Goal: Task Accomplishment & Management: Manage account settings

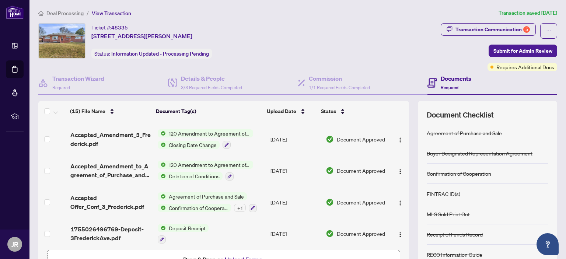
scroll to position [49, 0]
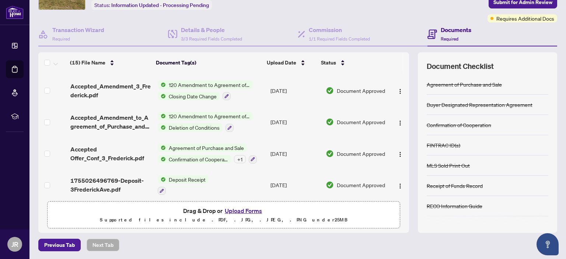
click at [237, 211] on button "Upload Forms" at bounding box center [244, 211] width 42 height 10
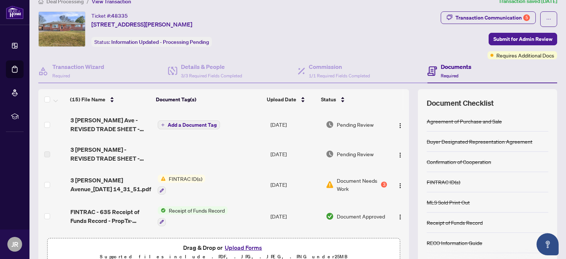
scroll to position [0, 0]
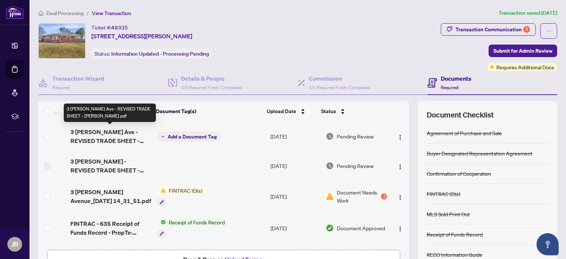
click at [111, 135] on span "3 [PERSON_NAME] Ave - REVISED TRADE SHEET - [PERSON_NAME].pdf" at bounding box center [110, 136] width 81 height 18
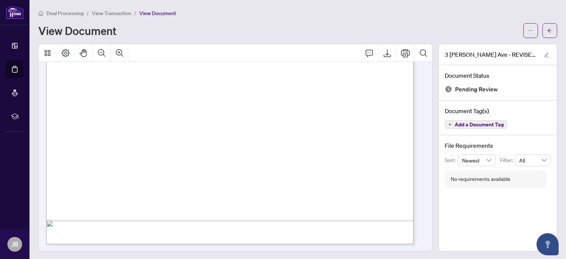
scroll to position [116, 0]
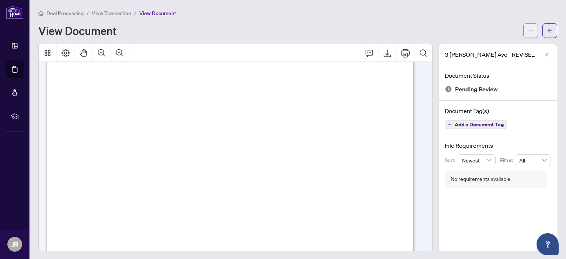
click at [528, 30] on icon "ellipsis" at bounding box center [530, 30] width 5 height 5
click at [486, 45] on span "Download" at bounding box center [499, 46] width 56 height 8
click at [547, 32] on icon "arrow-left" at bounding box center [549, 30] width 5 height 5
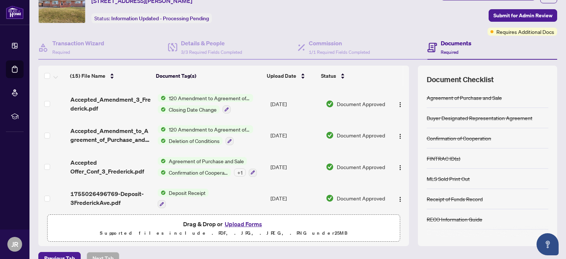
scroll to position [49, 0]
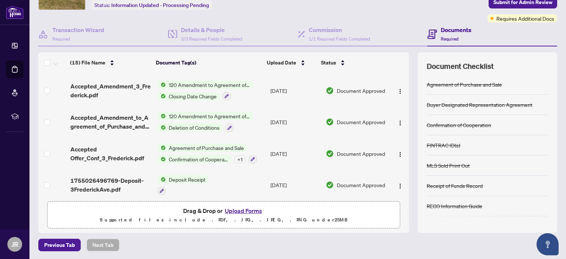
click at [238, 209] on button "Upload Forms" at bounding box center [244, 211] width 42 height 10
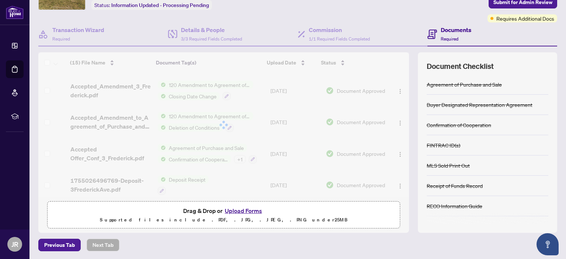
scroll to position [0, 0]
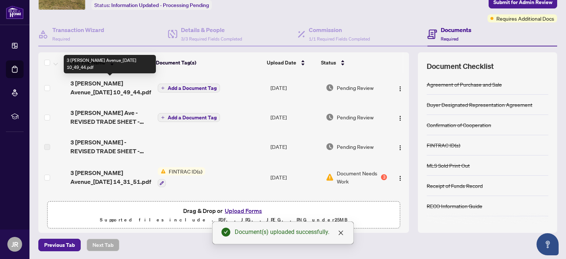
click at [106, 84] on span "3 Frederick Avenue_2025-10-06 10_49_44.pdf" at bounding box center [110, 88] width 81 height 18
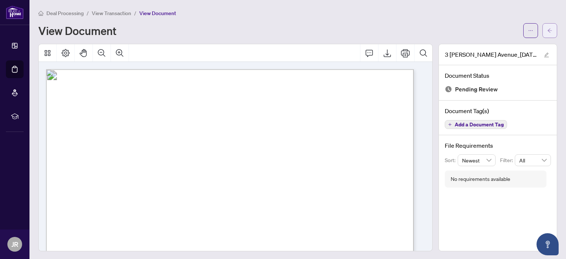
click at [549, 27] on button "button" at bounding box center [549, 30] width 15 height 15
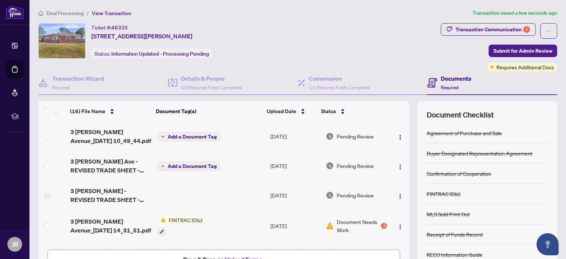
click at [165, 133] on button "Add a Document Tag" at bounding box center [189, 136] width 62 height 9
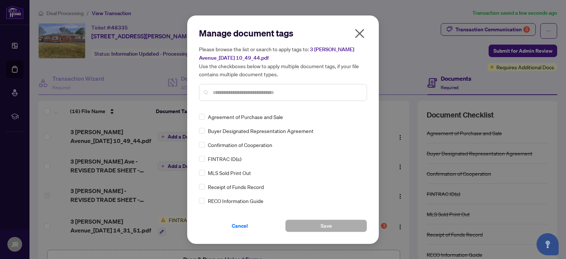
click at [244, 88] on input "text" at bounding box center [287, 92] width 148 height 8
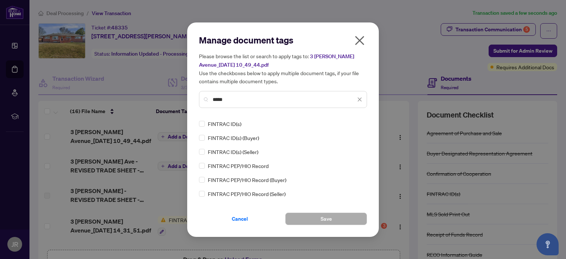
type input "*****"
click at [324, 219] on span "Save" at bounding box center [326, 219] width 11 height 12
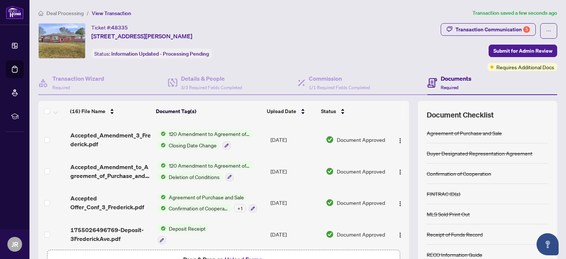
scroll to position [49, 0]
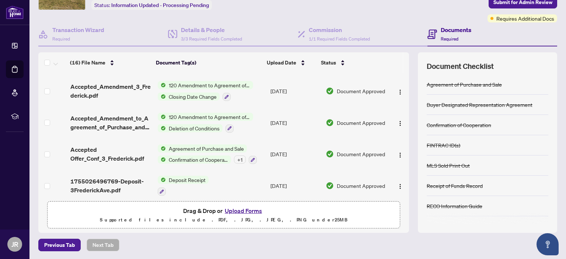
click at [238, 210] on button "Upload Forms" at bounding box center [244, 211] width 42 height 10
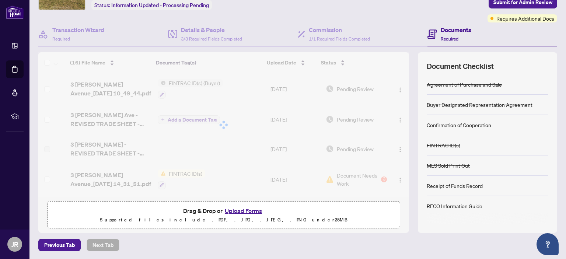
scroll to position [0, 0]
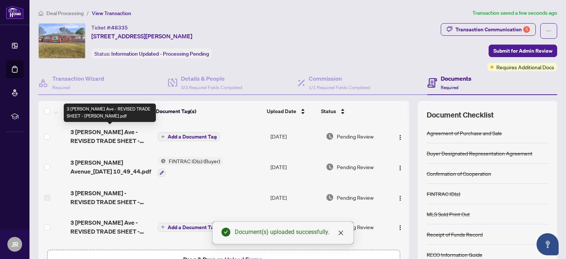
click at [115, 135] on span "3 Frederick Ave - REVISED TRADE SHEET - JEFF.pdf" at bounding box center [110, 136] width 81 height 18
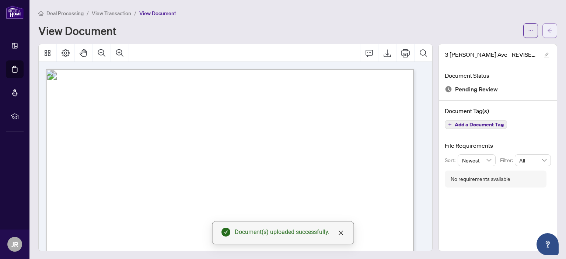
click at [548, 30] on icon "arrow-left" at bounding box center [550, 30] width 4 height 4
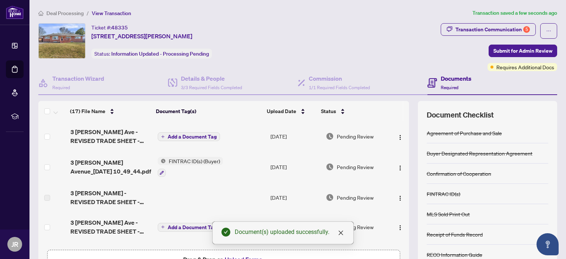
click at [196, 135] on span "Add a Document Tag" at bounding box center [192, 136] width 49 height 5
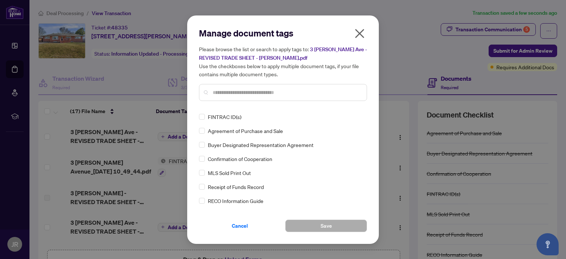
drag, startPoint x: 233, startPoint y: 97, endPoint x: 234, endPoint y: 93, distance: 4.7
click at [234, 96] on div at bounding box center [283, 92] width 168 height 17
click at [234, 93] on input "text" at bounding box center [287, 92] width 148 height 8
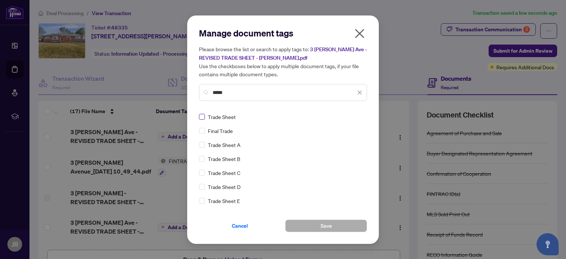
type input "*****"
click at [336, 224] on button "Save" at bounding box center [326, 226] width 82 height 13
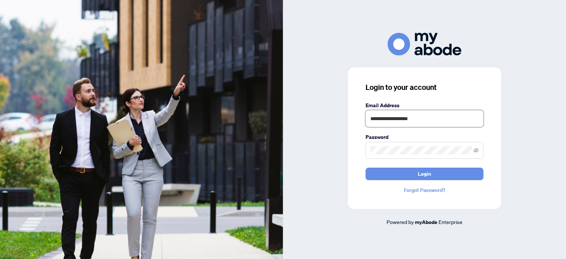
click at [440, 119] on input "**********" at bounding box center [425, 118] width 118 height 17
type input "**********"
click at [430, 177] on span "Login" at bounding box center [424, 174] width 13 height 12
